Goal: Task Accomplishment & Management: Complete application form

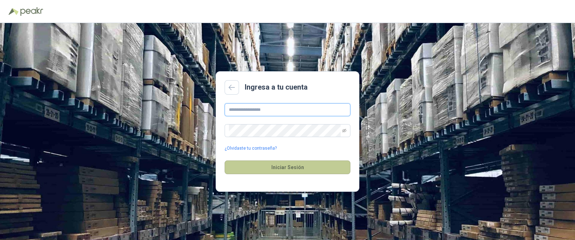
type input "**********"
click at [306, 171] on button "Iniciar Sesión" at bounding box center [288, 167] width 126 height 14
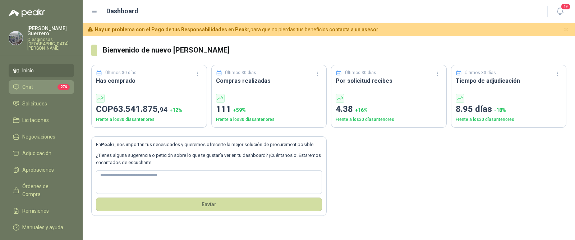
click at [33, 83] on li "Chat 276" at bounding box center [41, 87] width 57 height 8
click at [34, 83] on li "Chat 276" at bounding box center [41, 87] width 57 height 8
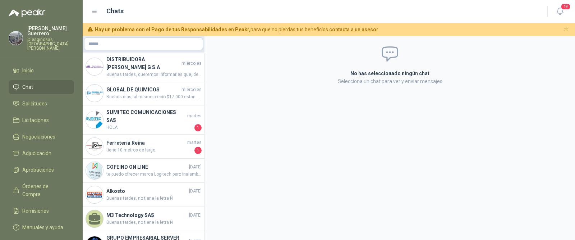
click at [30, 85] on ul "Inicio Chat Solicitudes Licitaciones Negociaciones Adjudicación Aprobaciones Ór…" at bounding box center [41, 150] width 83 height 173
click at [31, 97] on link "Solicitudes" at bounding box center [41, 104] width 65 height 14
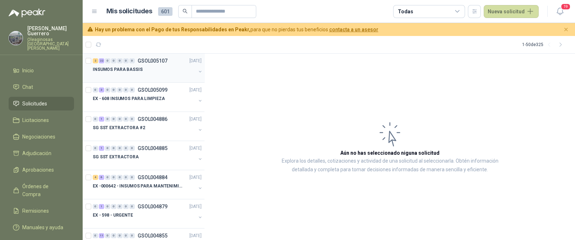
click at [152, 69] on div "INSUMOS PARA BASSIS" at bounding box center [144, 69] width 103 height 9
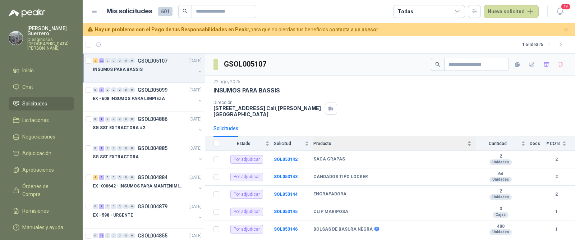
scroll to position [45, 0]
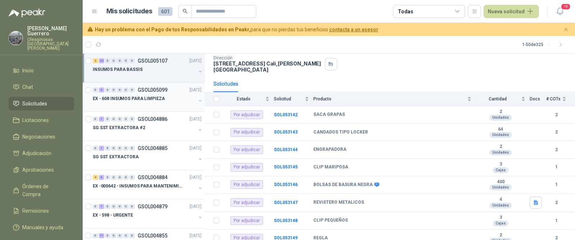
click at [141, 98] on p "EX - 608 INSUMOS PARA LIMPIEZA" at bounding box center [129, 98] width 72 height 7
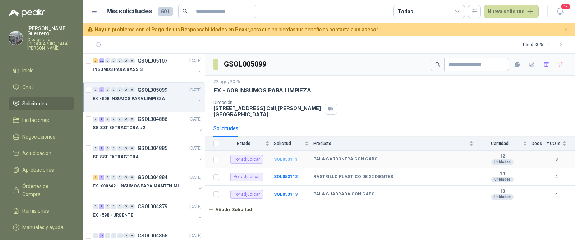
click at [287, 157] on b "SOL053111" at bounding box center [286, 159] width 24 height 5
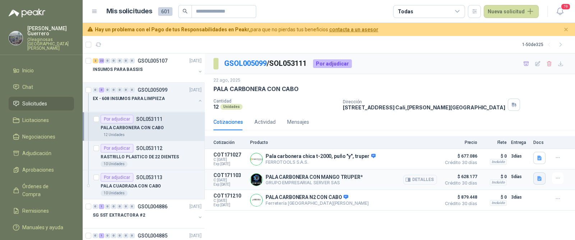
click at [539, 177] on icon "button" at bounding box center [539, 178] width 4 height 5
click at [521, 161] on button "19660.pdf" at bounding box center [525, 163] width 30 height 8
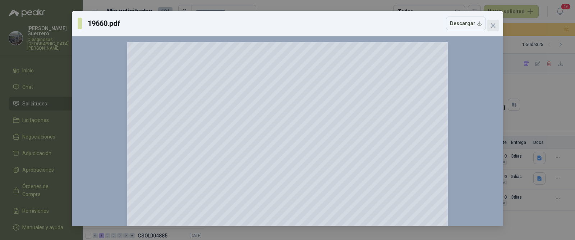
click at [496, 24] on span "Close" at bounding box center [492, 26] width 11 height 6
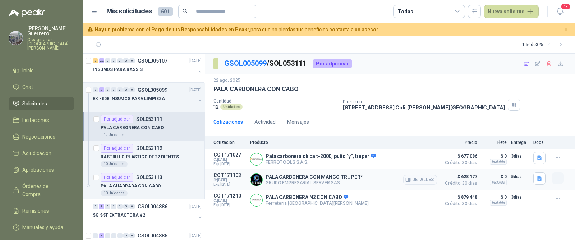
click at [557, 179] on icon "button" at bounding box center [558, 178] width 6 height 6
click at [536, 152] on button "Añadir" at bounding box center [542, 148] width 57 height 11
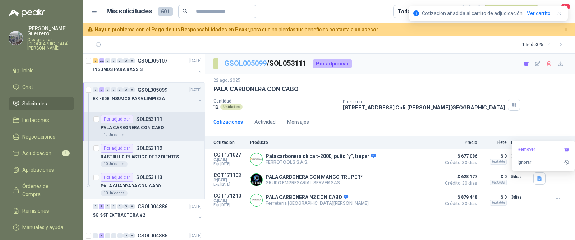
click at [249, 61] on link "GSOL005099" at bounding box center [245, 63] width 42 height 9
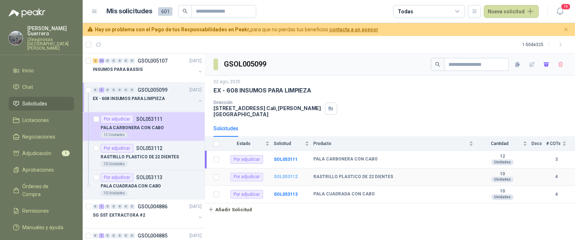
click at [292, 174] on b "SOL053112" at bounding box center [286, 176] width 24 height 5
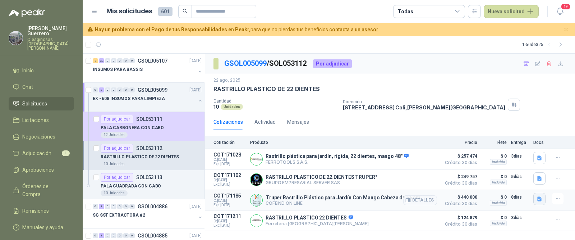
click at [537, 202] on button "button" at bounding box center [539, 199] width 12 height 12
click at [514, 177] on button "rastrillo_22.JPG" at bounding box center [508, 176] width 42 height 8
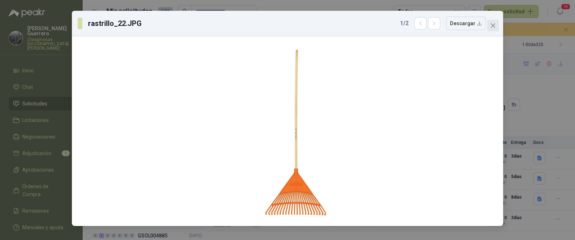
click at [493, 28] on icon "close" at bounding box center [493, 26] width 6 height 6
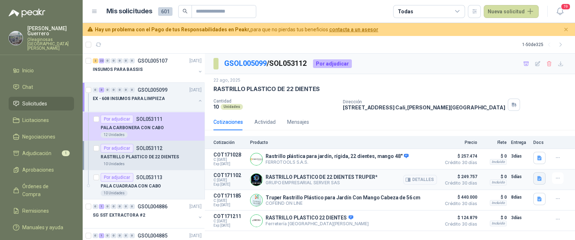
click at [539, 177] on icon "button" at bounding box center [539, 178] width 4 height 5
click at [532, 164] on button "19786.pdf" at bounding box center [525, 163] width 30 height 8
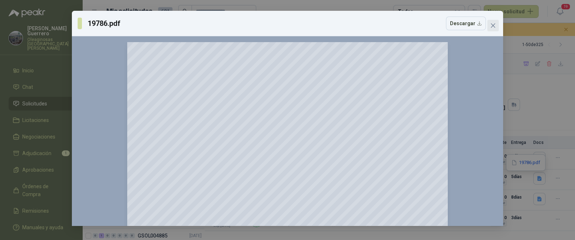
click at [494, 25] on icon "close" at bounding box center [493, 26] width 6 height 6
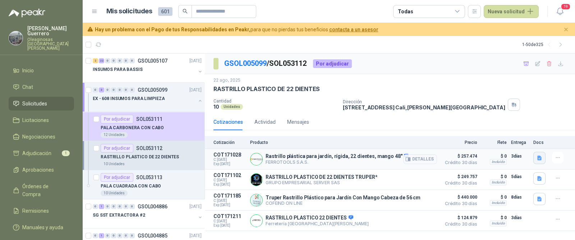
click at [540, 156] on icon "button" at bounding box center [539, 157] width 4 height 5
click at [521, 142] on button "image.png" at bounding box center [524, 142] width 31 height 8
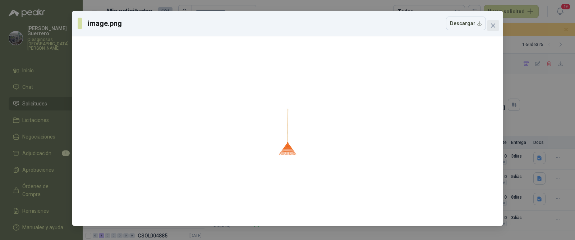
click at [493, 26] on icon "close" at bounding box center [493, 26] width 6 height 6
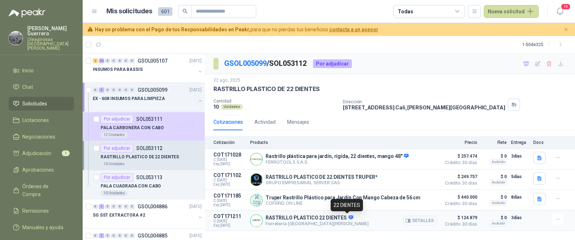
click at [348, 217] on icon at bounding box center [350, 216] width 5 height 5
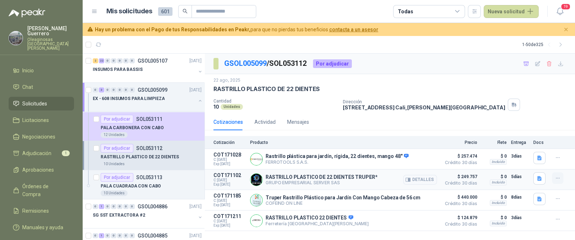
click at [554, 179] on button "button" at bounding box center [557, 177] width 11 height 11
click at [556, 220] on icon "button" at bounding box center [558, 219] width 6 height 6
click at [522, 193] on button "Añadir" at bounding box center [542, 190] width 57 height 11
click at [249, 66] on link "GSOL005099" at bounding box center [245, 63] width 42 height 9
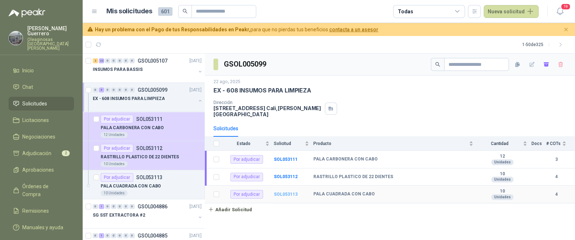
click at [288, 191] on b "SOL053113" at bounding box center [286, 193] width 24 height 5
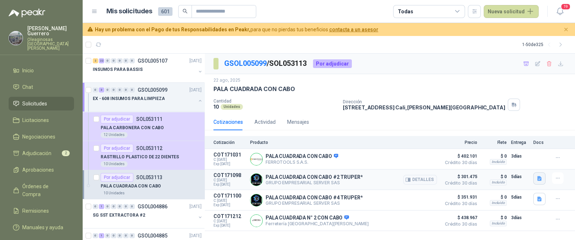
click at [539, 176] on icon "button" at bounding box center [539, 178] width 4 height 5
click at [528, 162] on button "19687.pdf" at bounding box center [525, 163] width 30 height 8
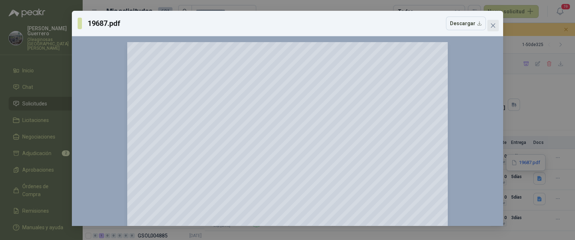
click at [492, 22] on button "Close" at bounding box center [492, 25] width 11 height 11
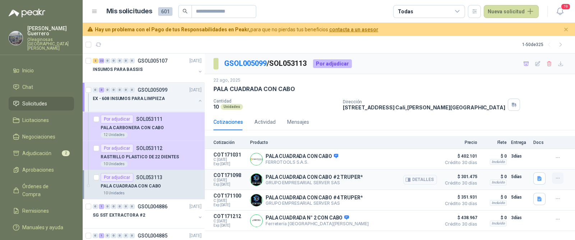
click at [557, 177] on icon "button" at bounding box center [558, 178] width 6 height 6
click at [528, 150] on button "Añadir" at bounding box center [542, 148] width 57 height 11
click at [160, 102] on div "EX - 608 INSUMOS PARA LIMPIEZA" at bounding box center [144, 98] width 103 height 9
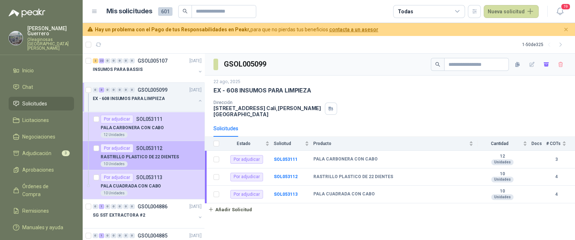
scroll to position [45, 0]
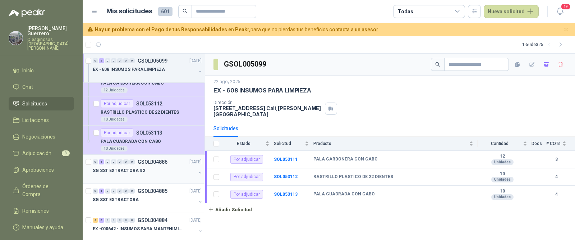
click at [147, 169] on div "SG SST EXTRACTORA #2" at bounding box center [144, 170] width 103 height 9
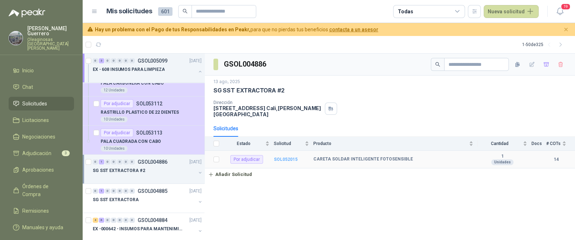
click at [285, 157] on b "SOL052015" at bounding box center [286, 159] width 24 height 5
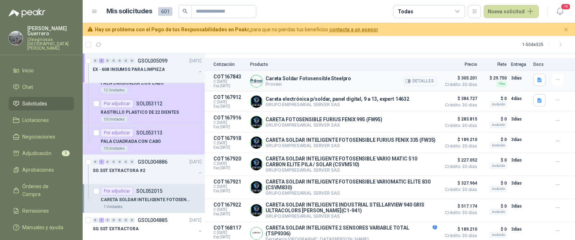
scroll to position [89, 0]
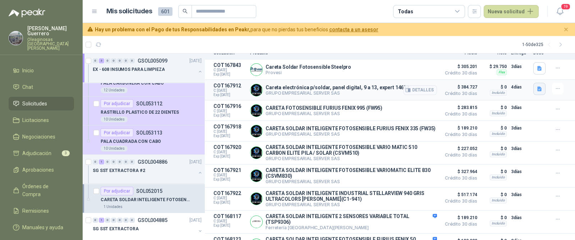
click at [533, 92] on button "button" at bounding box center [539, 89] width 12 height 12
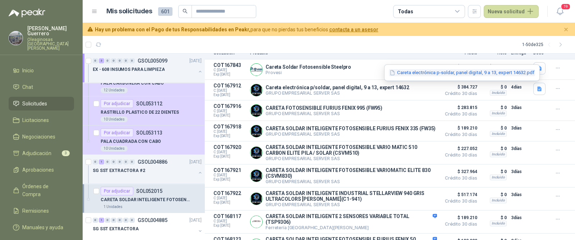
click at [461, 75] on button "Careta electrónica p-soldar, panel digital, 9 a 13, expert 14632.pdf" at bounding box center [462, 73] width 146 height 8
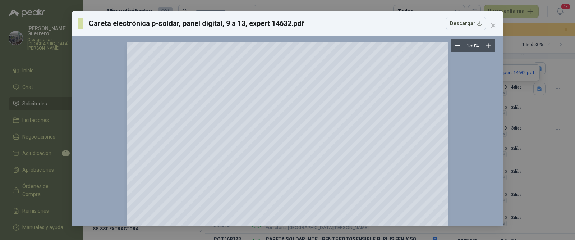
scroll to position [0, 0]
click at [492, 26] on icon "close" at bounding box center [493, 26] width 6 height 6
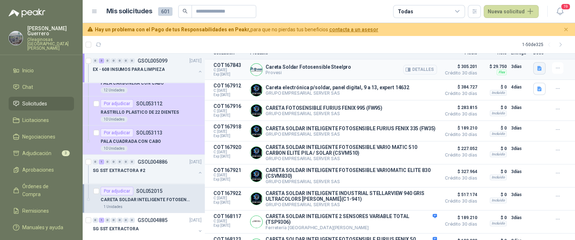
click at [538, 67] on button "button" at bounding box center [539, 68] width 12 height 12
click at [519, 55] on button "image.png" at bounding box center [519, 52] width 31 height 8
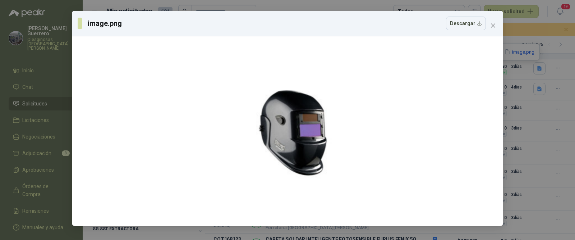
click at [495, 28] on icon "close" at bounding box center [493, 26] width 6 height 6
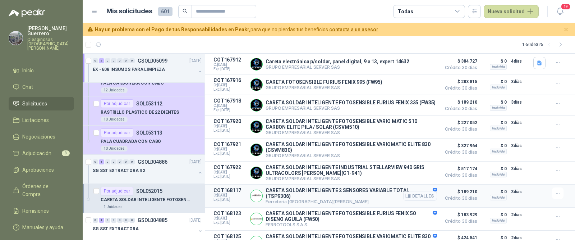
scroll to position [135, 0]
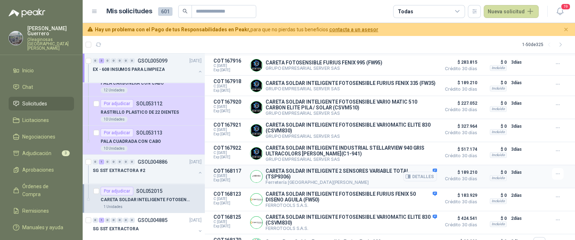
click at [430, 173] on div "Detalles" at bounding box center [420, 176] width 34 height 17
click at [420, 179] on button "Detalles" at bounding box center [420, 176] width 34 height 10
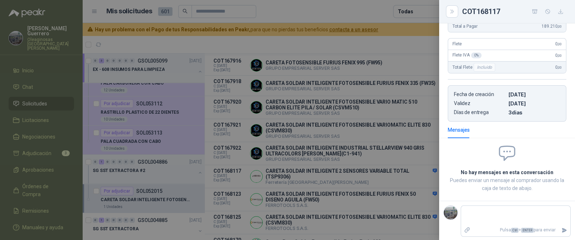
scroll to position [152, 0]
click at [339, 177] on div at bounding box center [287, 120] width 575 height 240
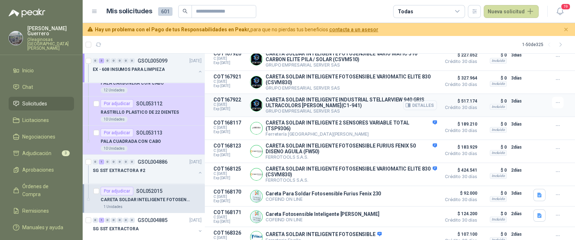
scroll to position [215, 0]
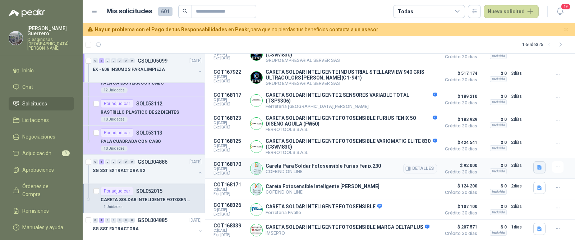
click at [535, 170] on button "button" at bounding box center [539, 167] width 12 height 12
click at [514, 144] on button "careta_fu.JPG" at bounding box center [509, 143] width 39 height 8
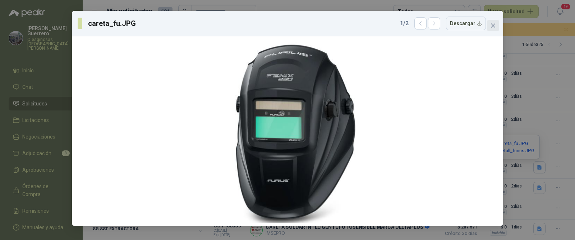
click at [496, 28] on span "Close" at bounding box center [492, 26] width 11 height 6
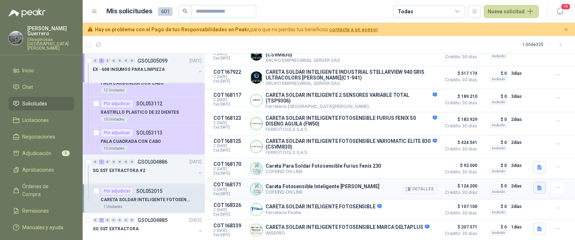
click at [537, 187] on icon "button" at bounding box center [539, 187] width 4 height 5
click at [512, 163] on button "careta_uyus.JPG" at bounding box center [501, 164] width 44 height 8
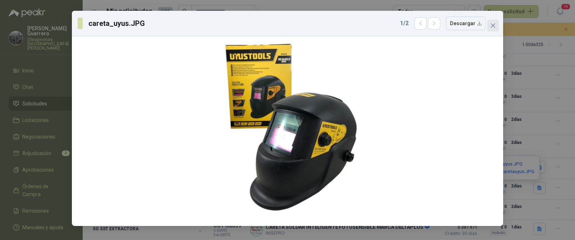
click at [496, 24] on span "Close" at bounding box center [492, 26] width 11 height 6
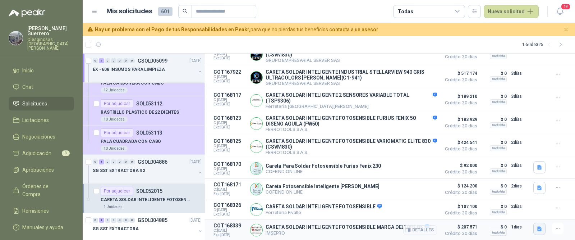
click at [537, 229] on icon "button" at bounding box center [539, 228] width 4 height 5
drag, startPoint x: 510, startPoint y: 206, endPoint x: 506, endPoint y: 209, distance: 5.2
click at [508, 208] on div "SCREEN technical-sheet ES.pdf" at bounding box center [498, 212] width 84 height 17
click at [506, 209] on button "SCREEN technical-sheet ES.pdf" at bounding box center [497, 213] width 75 height 8
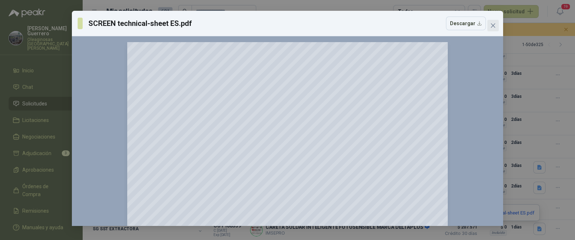
click at [496, 23] on span "Close" at bounding box center [492, 26] width 11 height 6
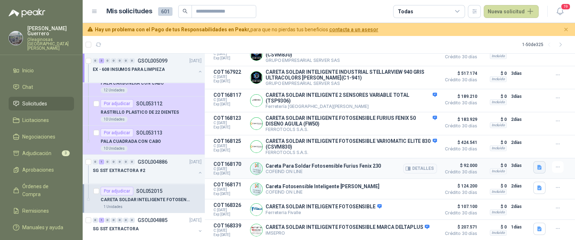
click at [533, 167] on button "button" at bounding box center [539, 167] width 12 height 12
click at [515, 143] on button "careta_fu.JPG" at bounding box center [509, 143] width 39 height 8
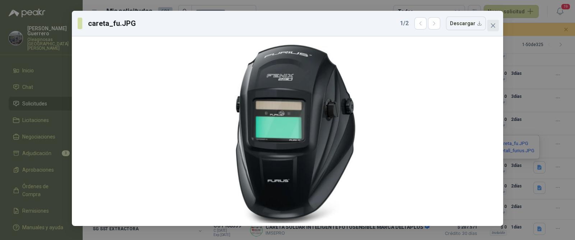
click at [494, 26] on icon "close" at bounding box center [493, 26] width 6 height 6
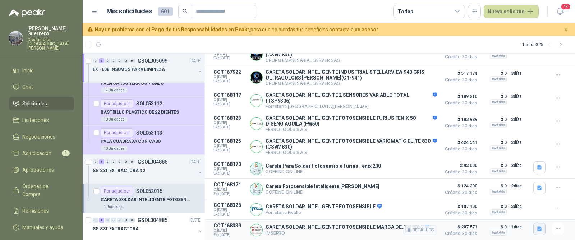
click at [537, 229] on icon "button" at bounding box center [539, 228] width 4 height 5
click at [498, 208] on div "SCREEN technical-sheet ES.pdf" at bounding box center [498, 212] width 84 height 17
click at [498, 210] on button "SCREEN technical-sheet ES.pdf" at bounding box center [497, 213] width 75 height 8
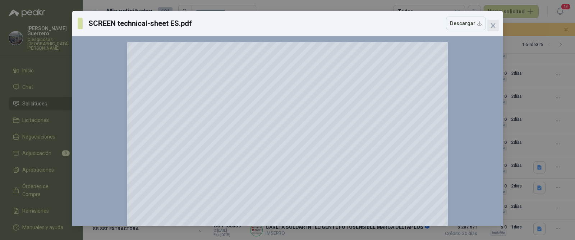
click at [492, 26] on icon "close" at bounding box center [493, 26] width 6 height 6
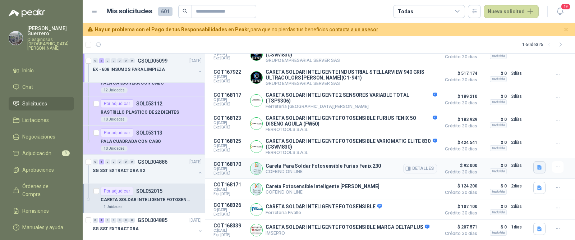
click at [537, 167] on icon "button" at bounding box center [539, 167] width 4 height 5
click at [510, 144] on button "careta_fu.JPG" at bounding box center [509, 143] width 39 height 8
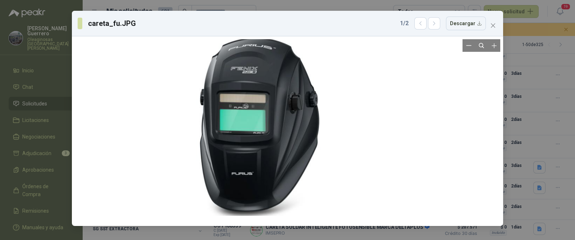
drag, startPoint x: 297, startPoint y: 126, endPoint x: 190, endPoint y: 118, distance: 107.3
click at [190, 118] on div at bounding box center [251, 124] width 177 height 184
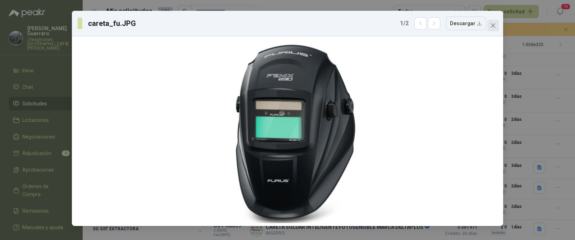
click at [493, 26] on icon "close" at bounding box center [493, 26] width 6 height 6
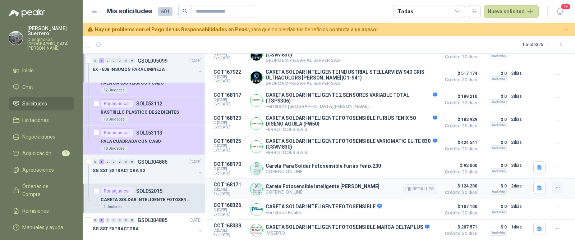
click at [556, 189] on button "button" at bounding box center [557, 186] width 11 height 11
click at [541, 158] on button "Añadir" at bounding box center [542, 157] width 57 height 11
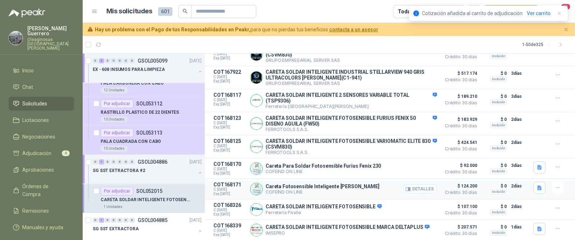
click at [411, 189] on button "Detalles" at bounding box center [420, 189] width 34 height 10
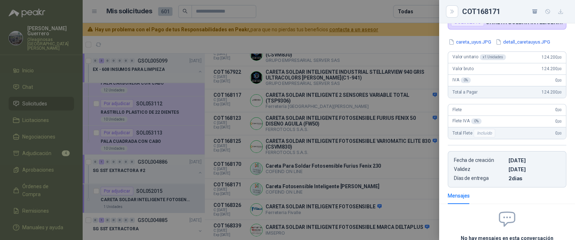
scroll to position [0, 0]
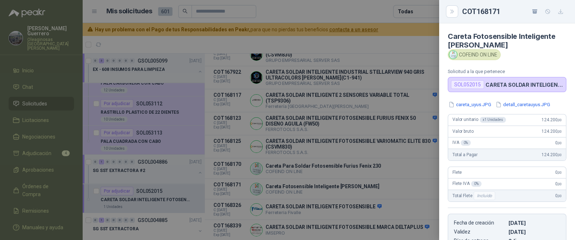
click at [399, 169] on div at bounding box center [287, 120] width 575 height 240
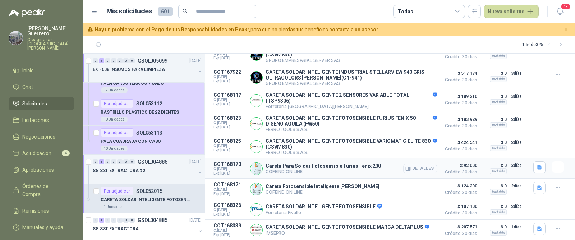
click at [424, 168] on button "Detalles" at bounding box center [420, 168] width 34 height 10
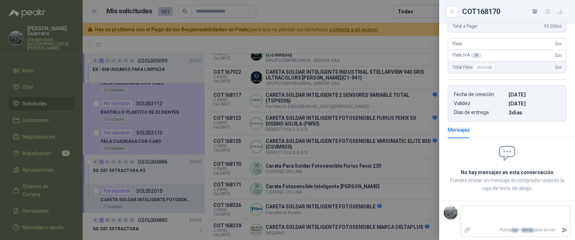
scroll to position [38, 0]
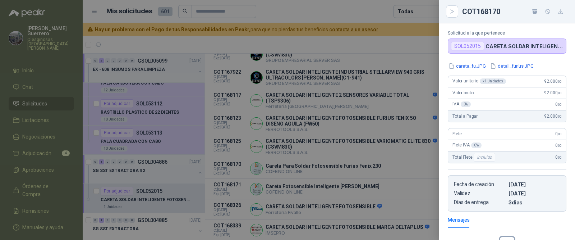
click at [302, 147] on div at bounding box center [287, 120] width 575 height 240
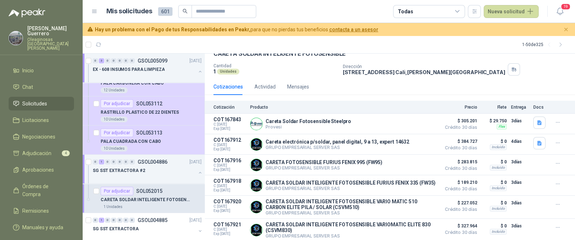
scroll to position [0, 0]
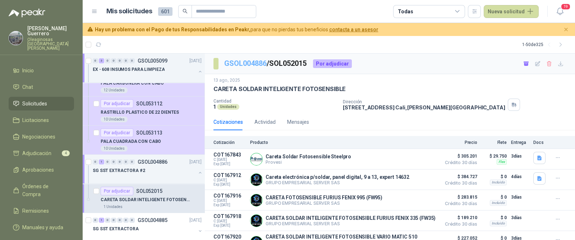
click at [250, 65] on link "GSOL004886" at bounding box center [245, 63] width 42 height 9
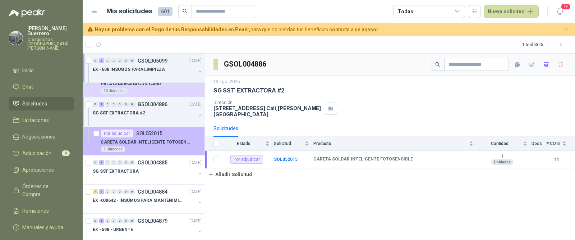
scroll to position [135, 0]
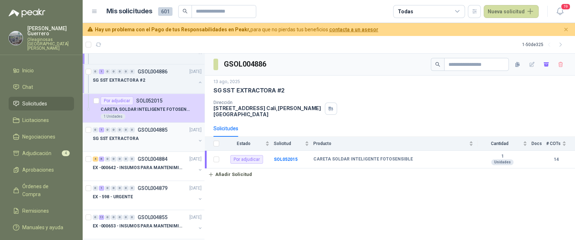
click at [151, 141] on div "SG SST EXTRACTORA" at bounding box center [144, 138] width 103 height 9
click at [290, 157] on b "SOL052014" at bounding box center [286, 159] width 24 height 5
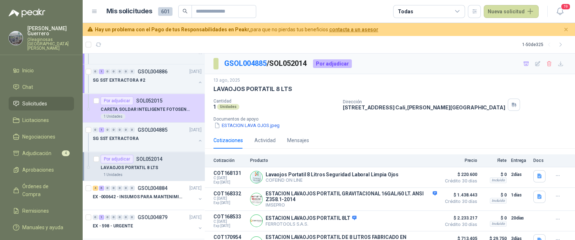
scroll to position [14, 0]
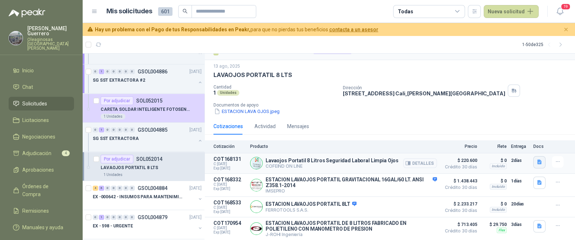
click at [536, 163] on icon "button" at bounding box center [539, 162] width 6 height 6
click at [519, 138] on button "lavaojos.JPG" at bounding box center [502, 138] width 37 height 8
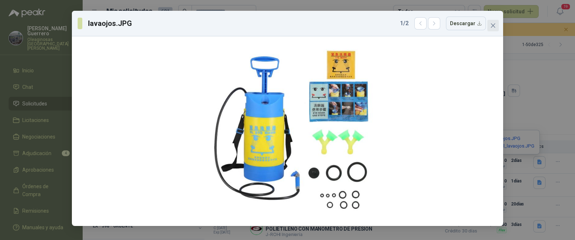
click at [498, 30] on button "Close" at bounding box center [492, 25] width 11 height 11
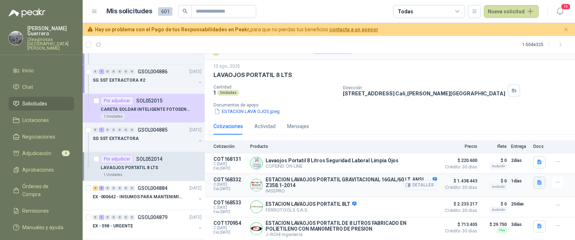
click at [537, 182] on icon "button" at bounding box center [539, 182] width 4 height 5
click at [510, 165] on button "530002.pdf" at bounding box center [518, 166] width 33 height 8
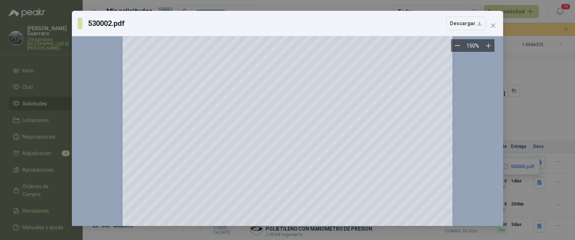
scroll to position [89, 0]
click at [491, 23] on icon "close" at bounding box center [493, 25] width 4 height 4
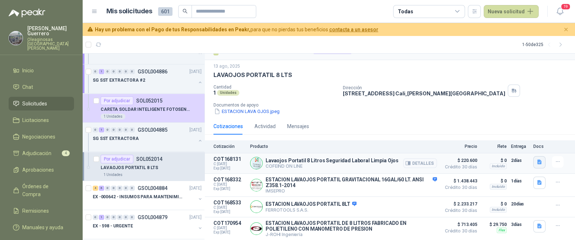
click at [537, 161] on icon "button" at bounding box center [539, 162] width 4 height 5
click at [512, 140] on button "lavaojos.JPG" at bounding box center [502, 138] width 37 height 8
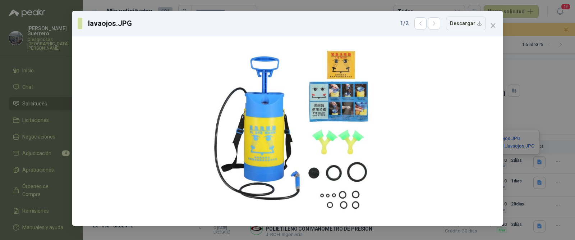
click at [493, 28] on icon "close" at bounding box center [493, 26] width 6 height 6
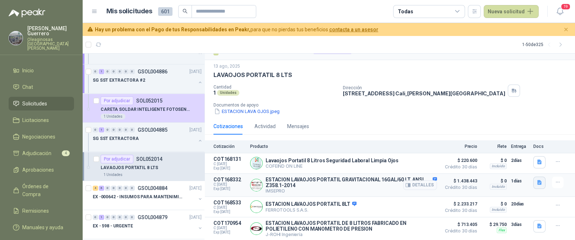
click at [533, 182] on button "button" at bounding box center [539, 182] width 12 height 12
click at [516, 170] on div "530002.pdf" at bounding box center [519, 166] width 42 height 17
click at [519, 167] on button "530002.pdf" at bounding box center [518, 166] width 33 height 8
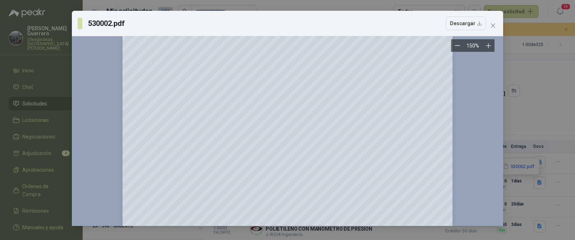
scroll to position [135, 0]
click at [494, 26] on icon "close" at bounding box center [493, 26] width 6 height 6
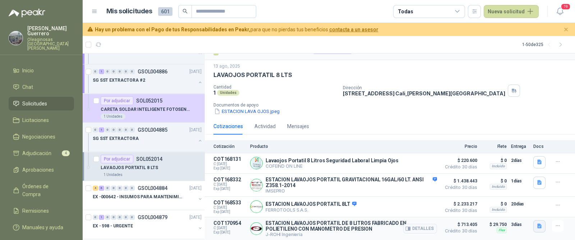
click at [537, 225] on icon "button" at bounding box center [539, 225] width 4 height 5
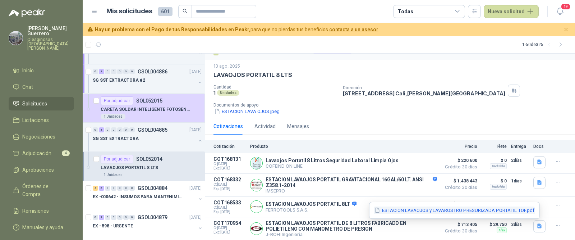
click at [485, 207] on button "ESTACION LAVAOJOS y LAVAROSTRO PRESURIZADA PORTATIL TOF.pdf" at bounding box center [454, 210] width 161 height 8
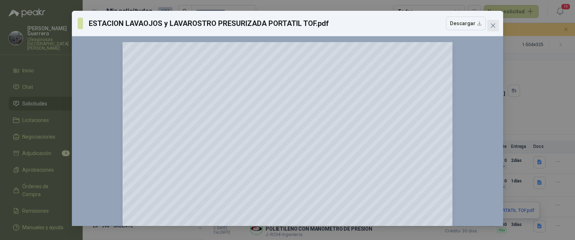
click at [496, 24] on span "Close" at bounding box center [492, 26] width 11 height 6
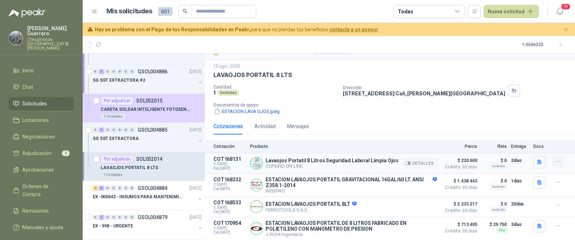
click at [555, 163] on icon "button" at bounding box center [558, 161] width 6 height 6
click at [532, 132] on button "Añadir" at bounding box center [542, 132] width 57 height 11
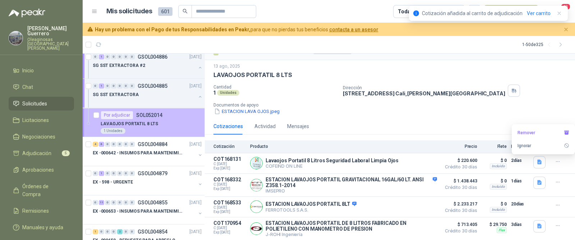
scroll to position [179, 0]
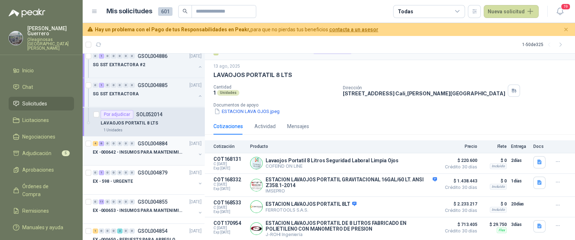
click at [153, 153] on p "EX -000642 - INSUMOS PARA MANTENIMIENTO PREVENTIVO" at bounding box center [137, 152] width 89 height 7
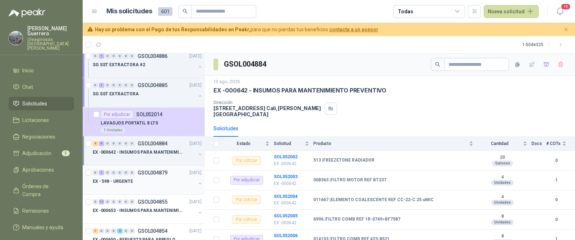
click at [121, 180] on p "EX - 598 - URGENTE" at bounding box center [113, 181] width 40 height 7
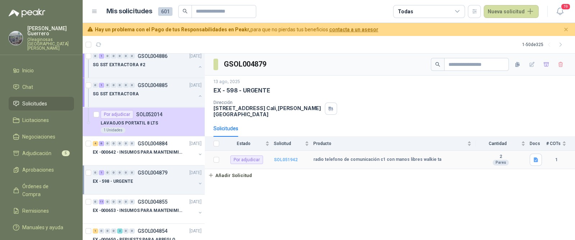
click at [290, 157] on b "SOL051942" at bounding box center [286, 159] width 24 height 5
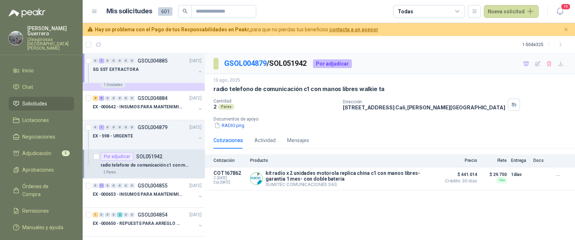
scroll to position [314, 0]
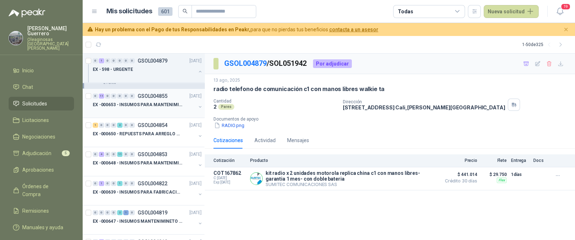
click at [151, 104] on p "EX -000653 - INSUMOS PARA MANTENIMIENTO A CADENAS" at bounding box center [137, 104] width 89 height 7
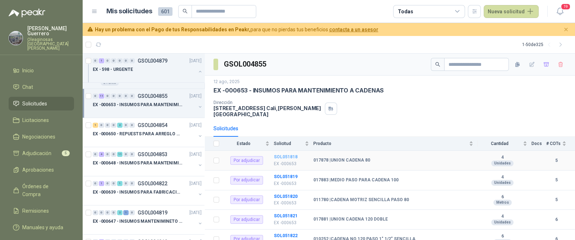
click at [283, 154] on b "SOL051818" at bounding box center [286, 156] width 24 height 5
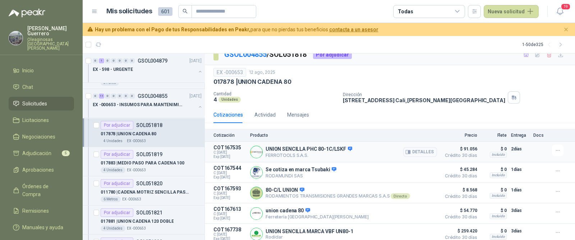
scroll to position [14, 0]
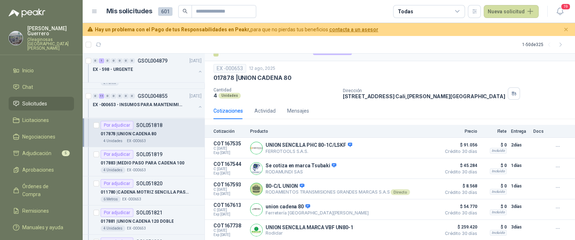
click at [158, 136] on div "017878 | UNION CADENA 80" at bounding box center [151, 133] width 101 height 9
click at [35, 149] on span "Adjudicación" at bounding box center [36, 153] width 29 height 8
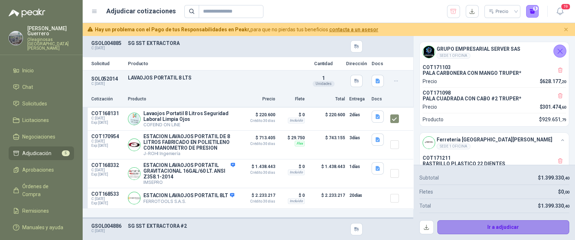
click at [506, 223] on button "Ir a adjudicar" at bounding box center [503, 227] width 132 height 14
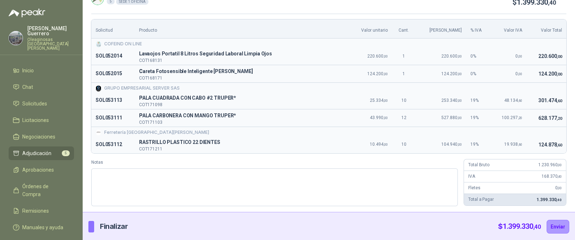
scroll to position [52, 0]
click at [557, 223] on button "Enviar" at bounding box center [557, 226] width 23 height 14
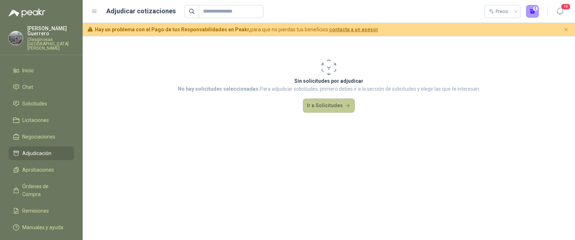
click at [317, 106] on button "Ir a Solicitudes" at bounding box center [329, 105] width 52 height 14
